Goal: Information Seeking & Learning: Find specific fact

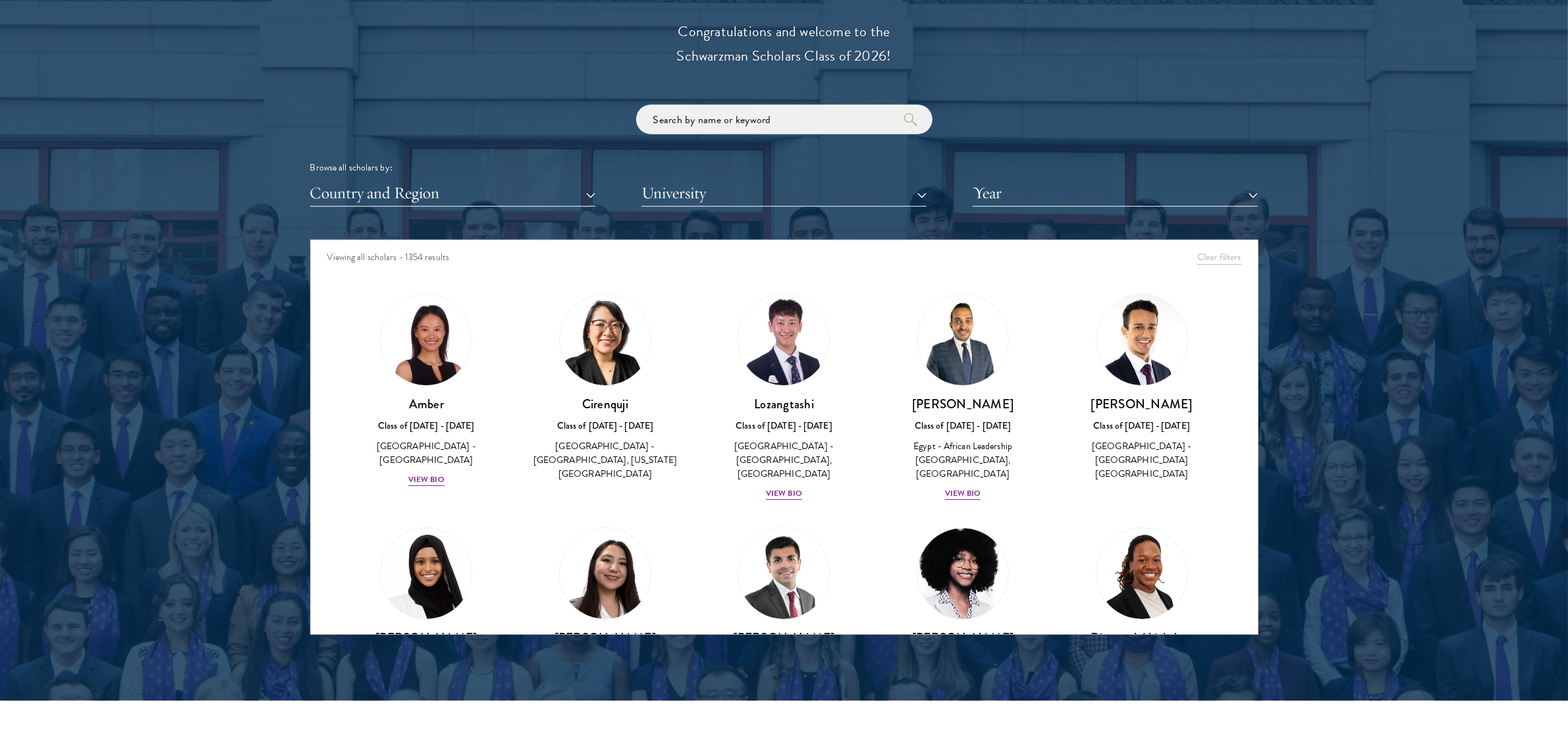
scroll to position [1509, 0]
click at [736, 130] on input "search" at bounding box center [784, 120] width 297 height 30
paste input "[PERSON_NAME]"
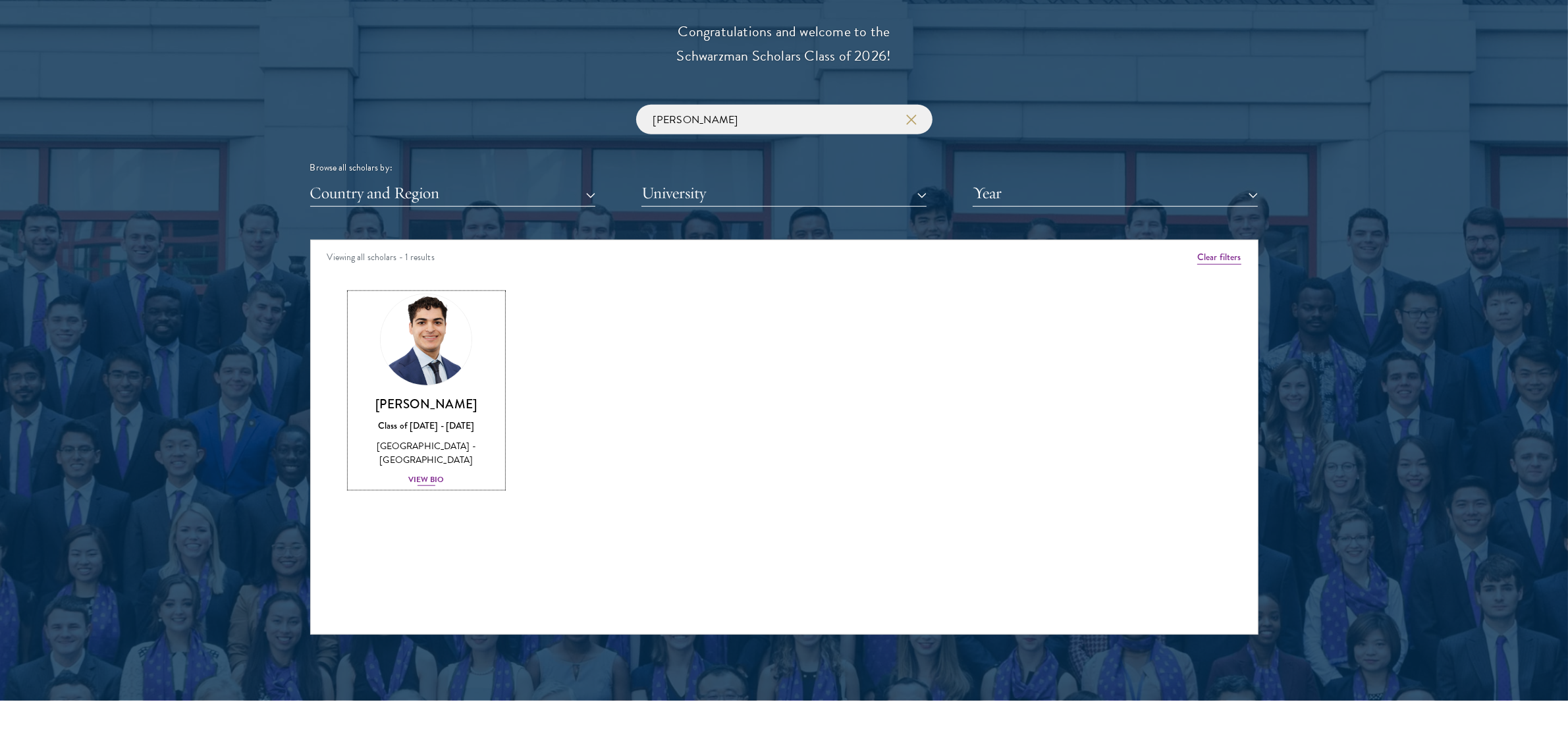
click at [419, 328] on img at bounding box center [426, 340] width 100 height 100
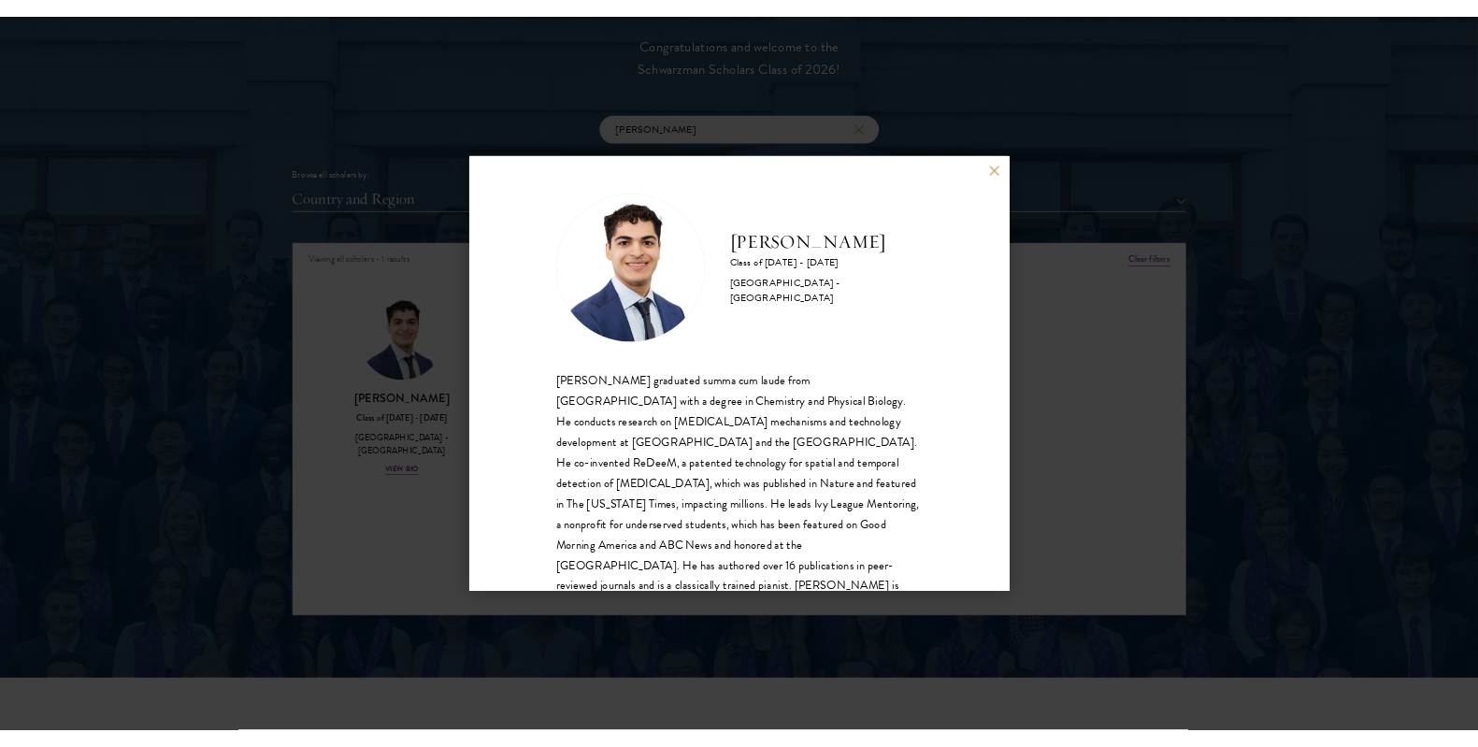
scroll to position [63, 0]
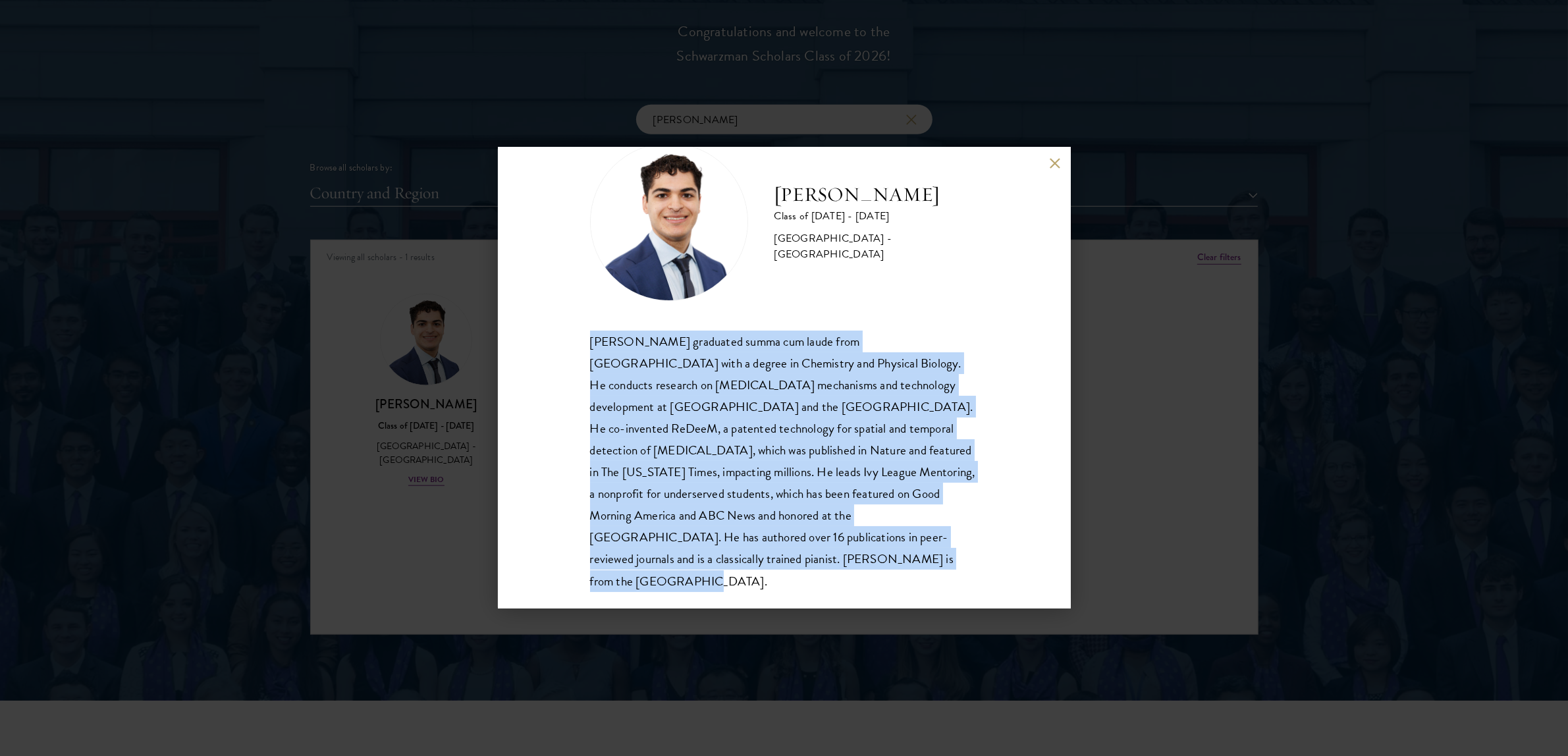
drag, startPoint x: 807, startPoint y: 567, endPoint x: 572, endPoint y: 335, distance: 330.2
click at [572, 335] on div "[PERSON_NAME] Class of [DATE] - [DATE] [GEOGRAPHIC_DATA] - [GEOGRAPHIC_DATA] [P…" at bounding box center [784, 378] width 573 height 461
copy div "[PERSON_NAME] graduated summa cum laude from [GEOGRAPHIC_DATA] with a degree in…"
click at [1052, 165] on button at bounding box center [1055, 163] width 11 height 11
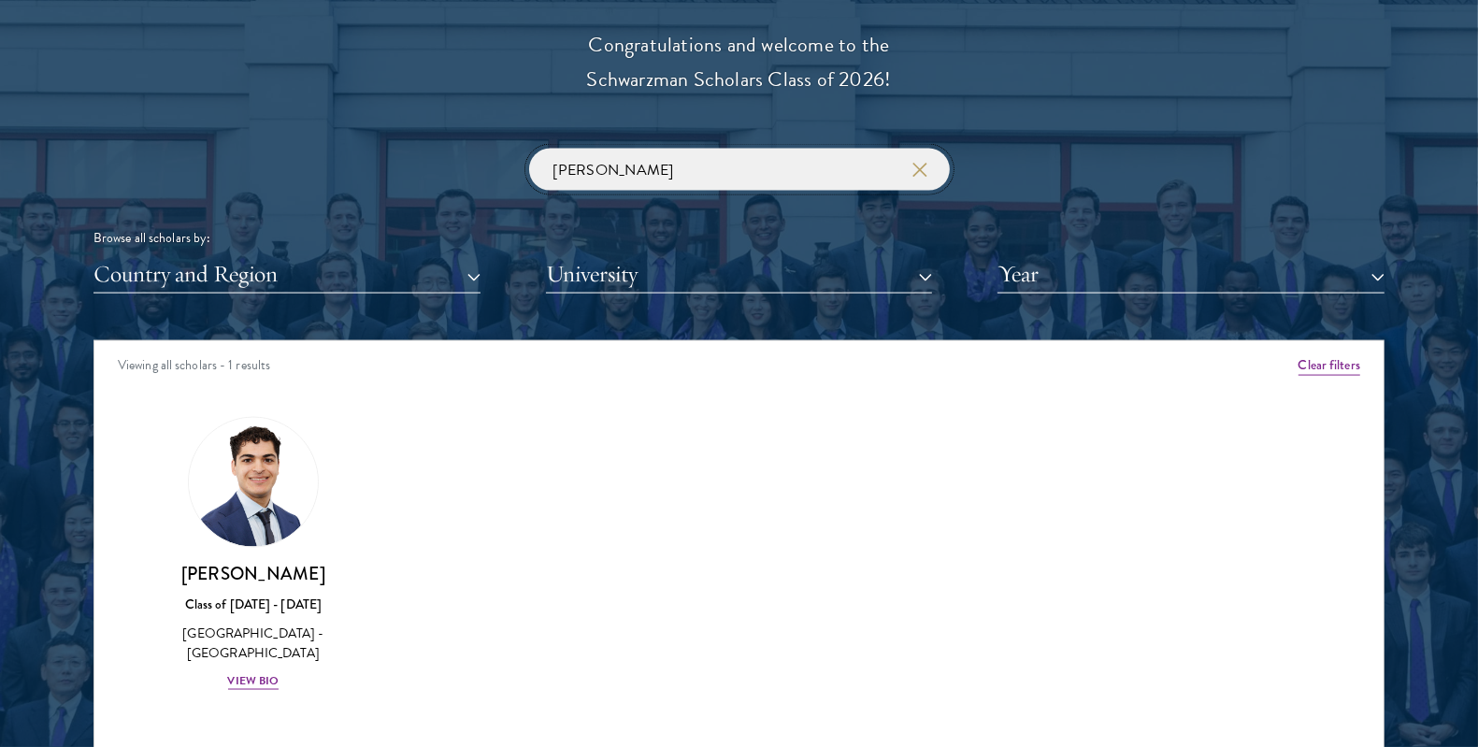
drag, startPoint x: 650, startPoint y: 168, endPoint x: 257, endPoint y: 136, distance: 394.0
click at [349, 147] on div "Scholar Directory Congratulations and welcome to the Schwarzman Scholars Class …" at bounding box center [738, 425] width 1291 height 951
paste input "ngel"
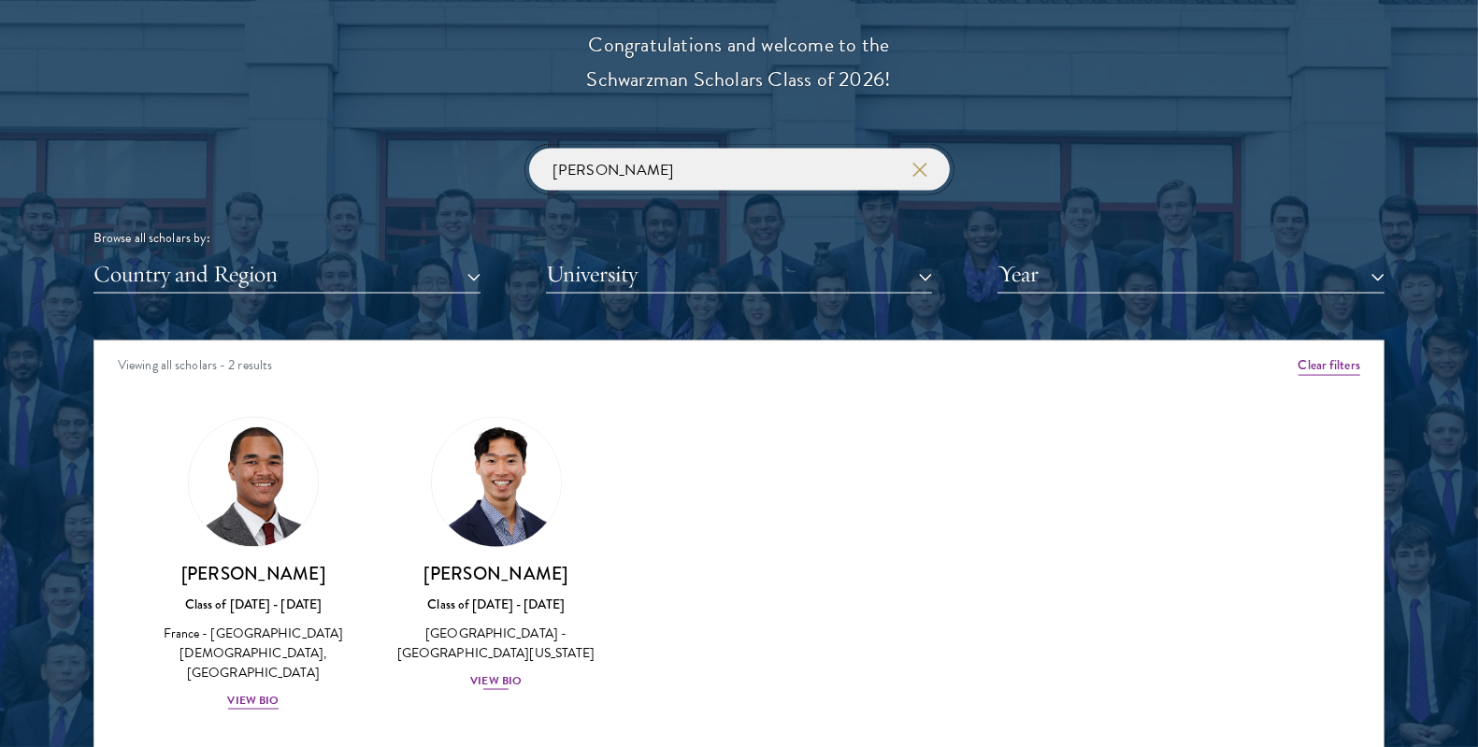
type input "[PERSON_NAME]"
click at [480, 486] on img at bounding box center [496, 482] width 142 height 142
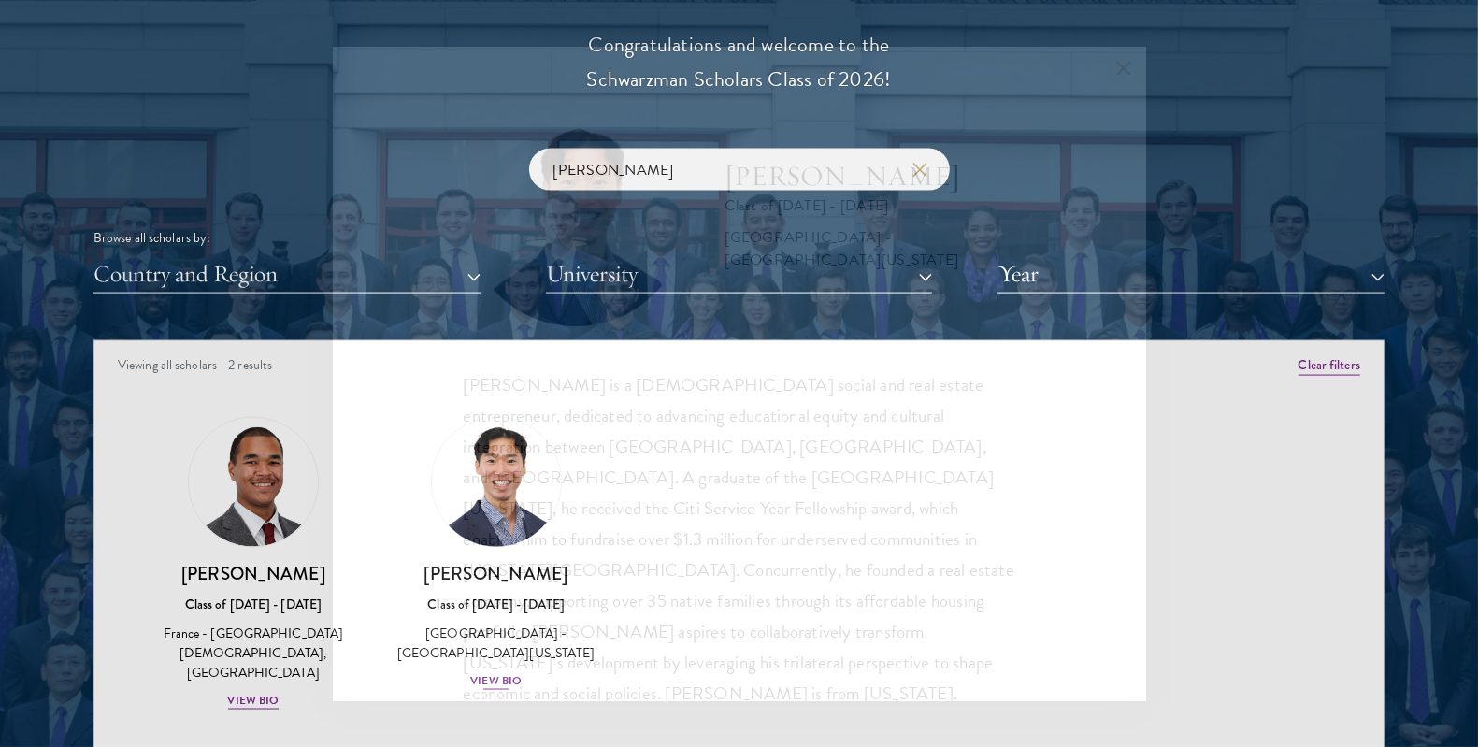
click at [480, 486] on div "[PERSON_NAME] is a [DEMOGRAPHIC_DATA] social and real estate entrepreneur, dedi…" at bounding box center [740, 539] width 552 height 340
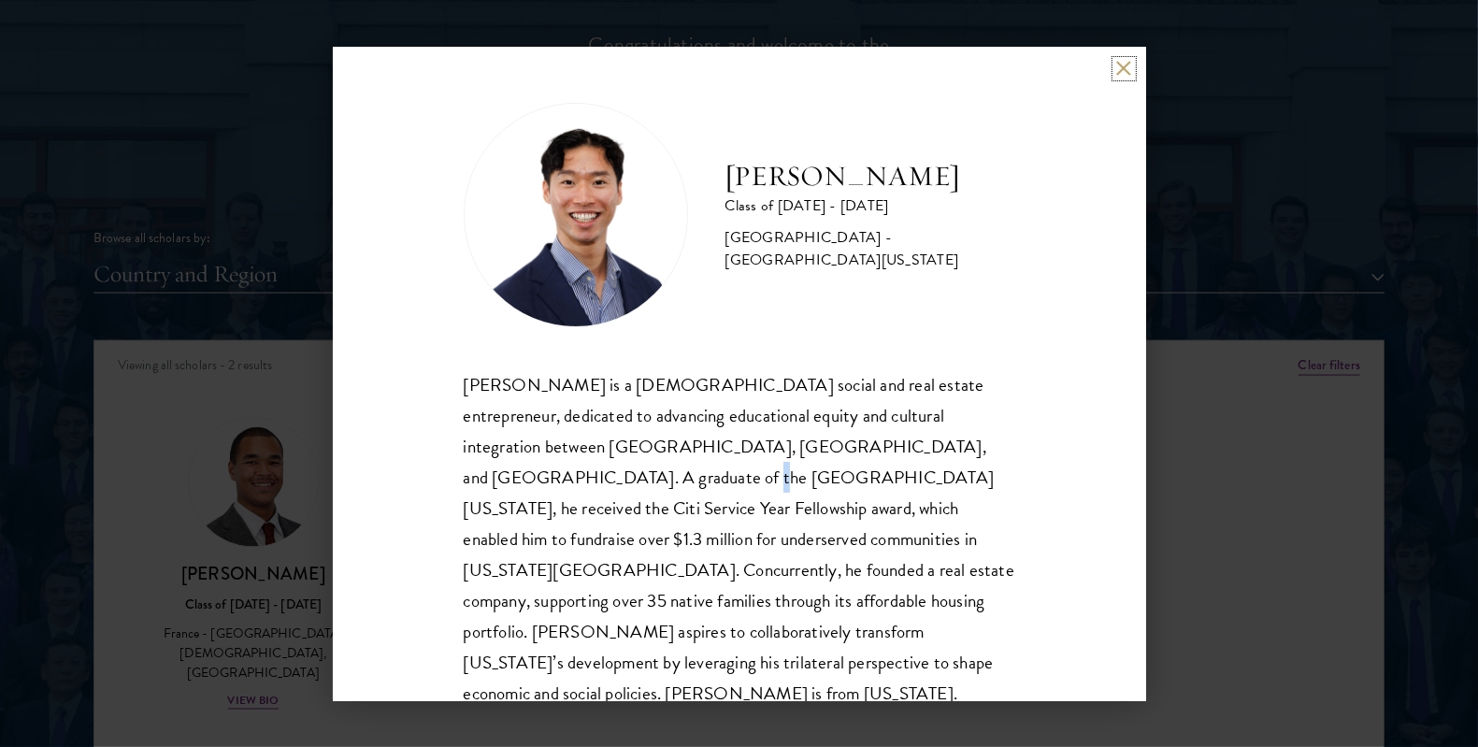
click at [1127, 65] on button at bounding box center [1124, 69] width 16 height 16
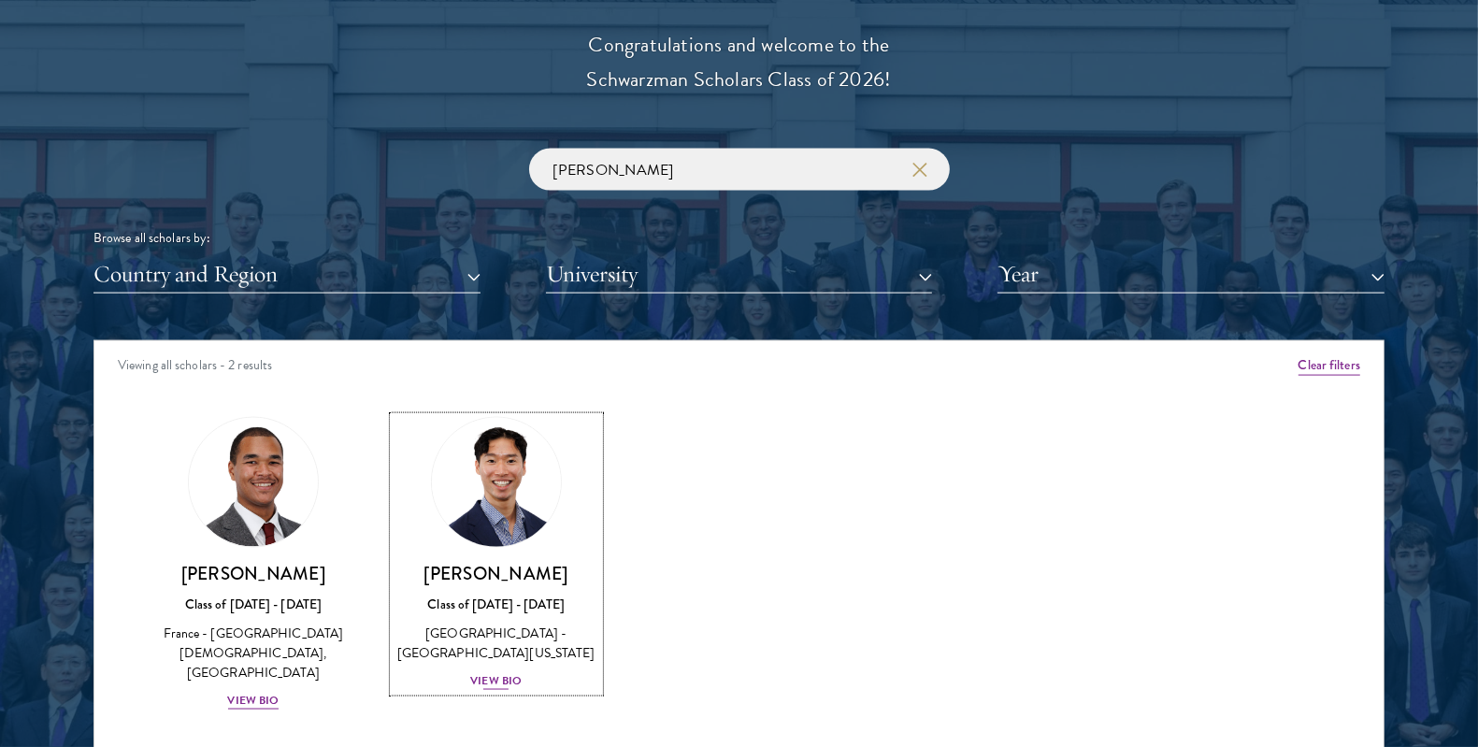
click at [492, 492] on img at bounding box center [496, 482] width 142 height 142
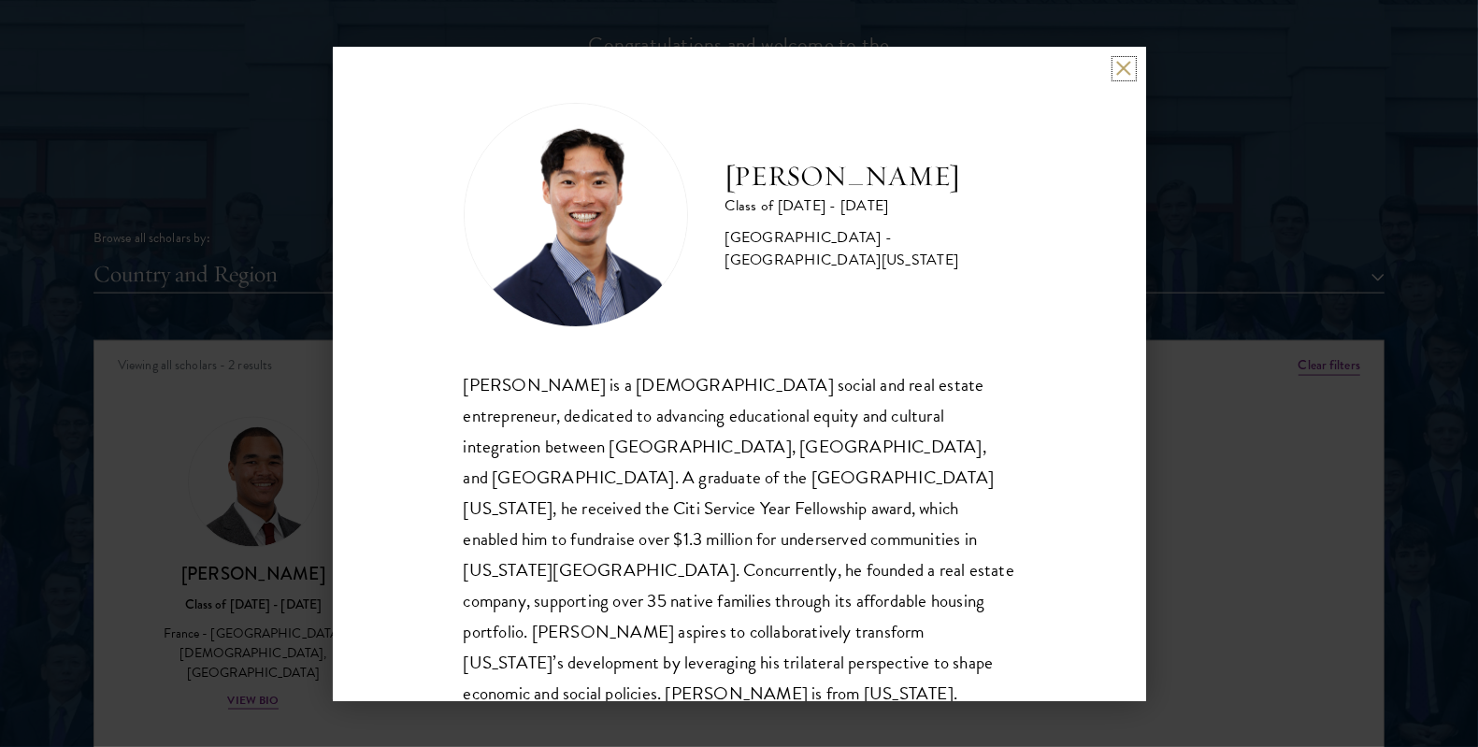
click at [1125, 61] on button at bounding box center [1124, 69] width 16 height 16
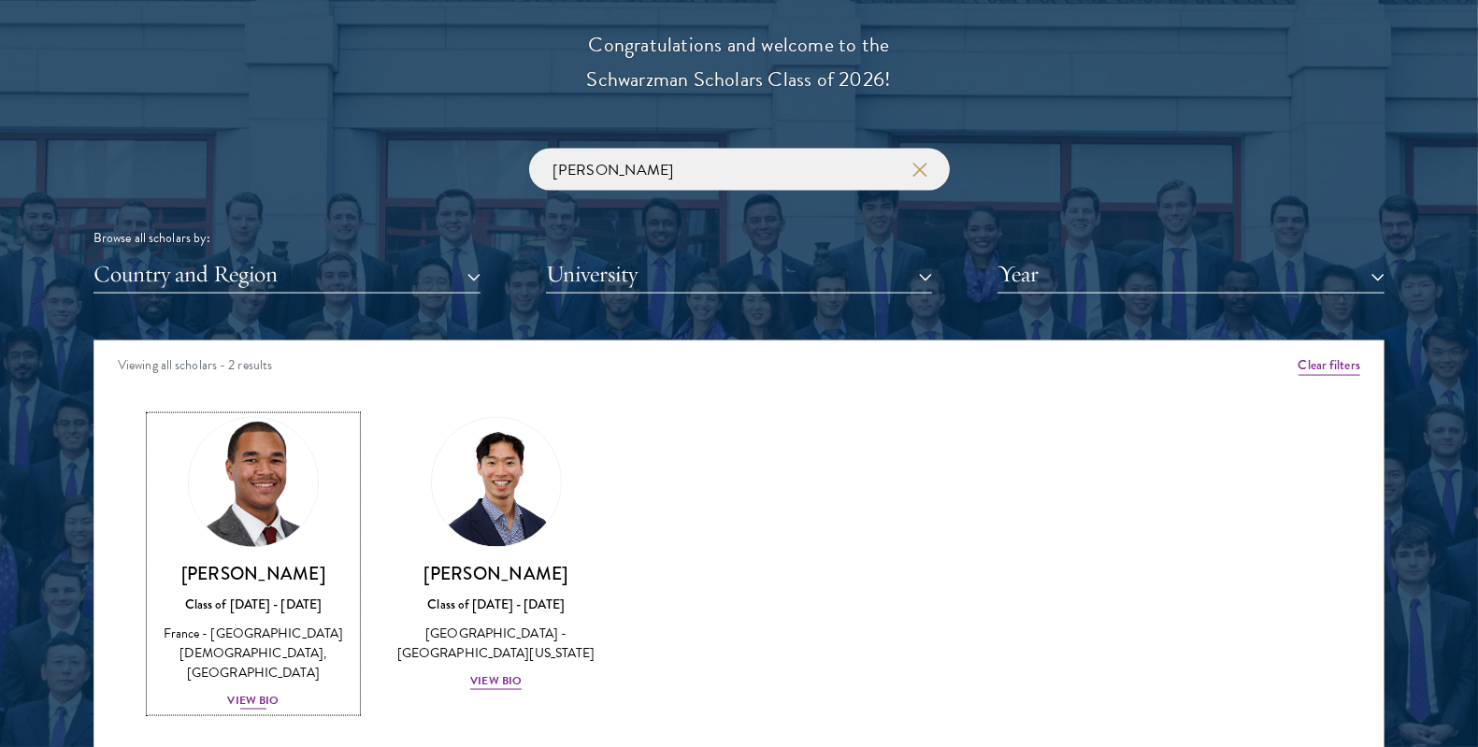
click at [226, 539] on img at bounding box center [253, 482] width 142 height 142
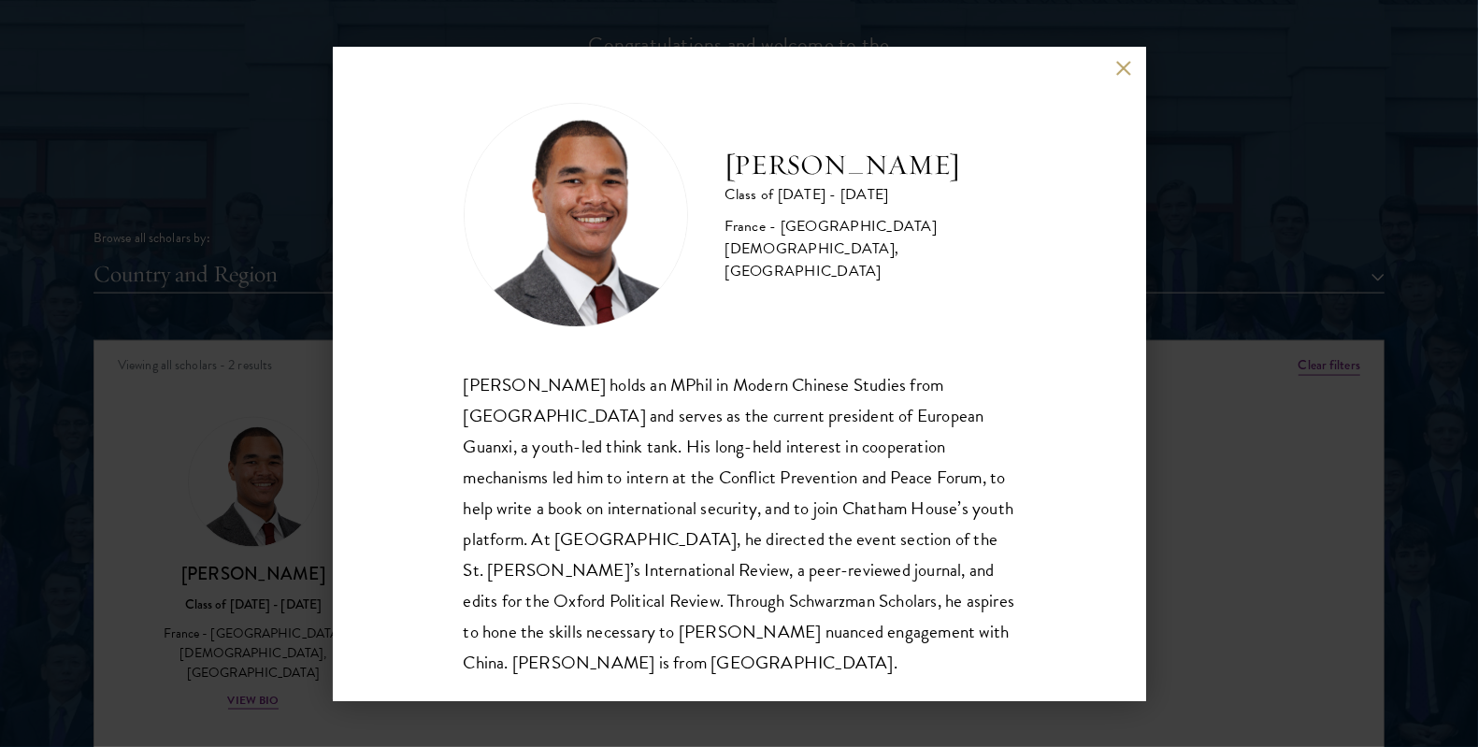
click at [1118, 73] on button at bounding box center [1124, 69] width 16 height 16
